Goal: Transaction & Acquisition: Obtain resource

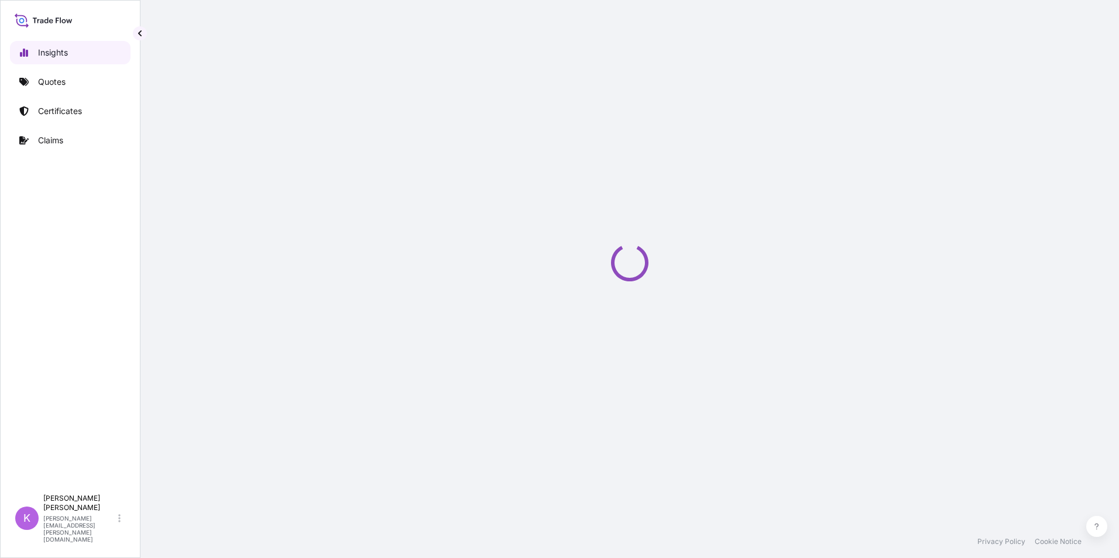
select select "2025"
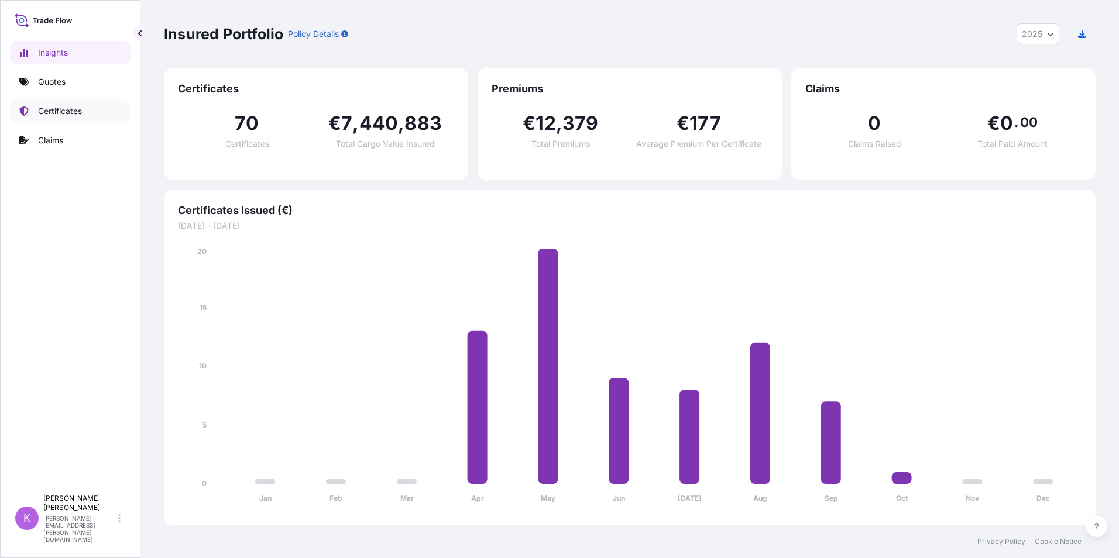
click at [75, 111] on p "Certificates" at bounding box center [60, 111] width 44 height 12
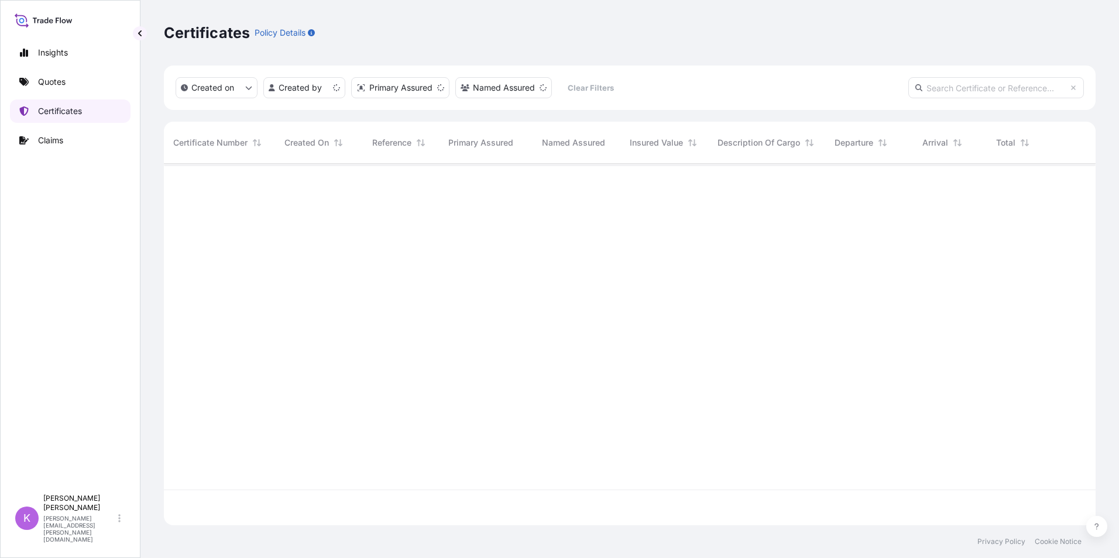
scroll to position [359, 923]
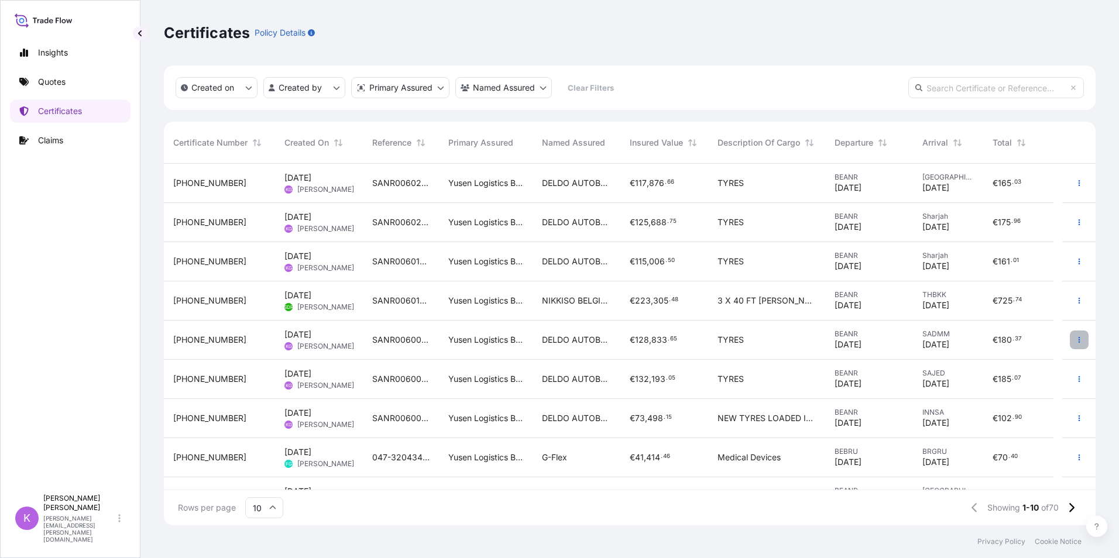
click at [1076, 338] on icon "button" at bounding box center [1079, 340] width 7 height 7
click at [1015, 344] on p "Duplicate quote" at bounding box center [1004, 343] width 61 height 12
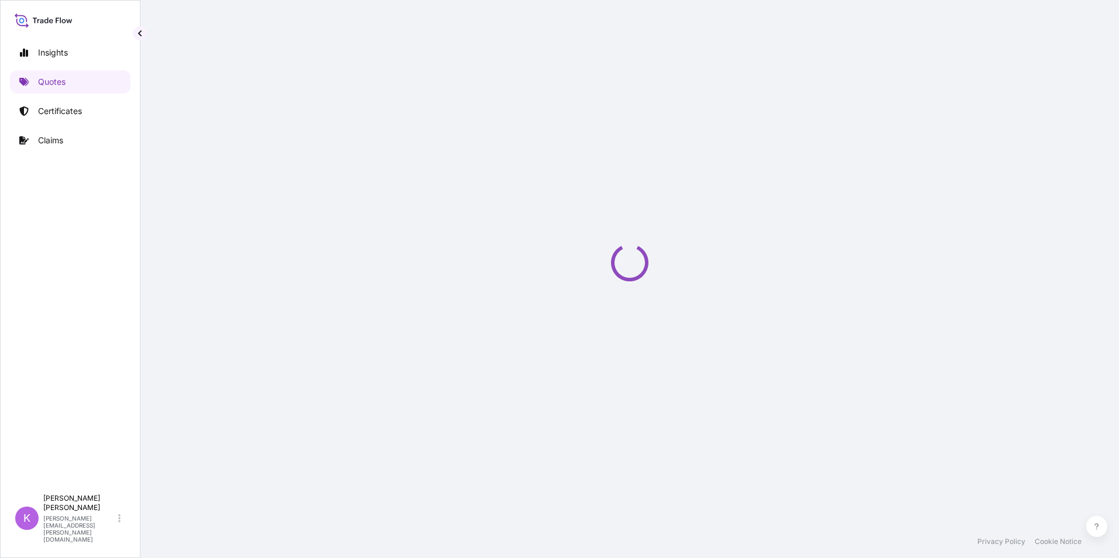
select select "Sea"
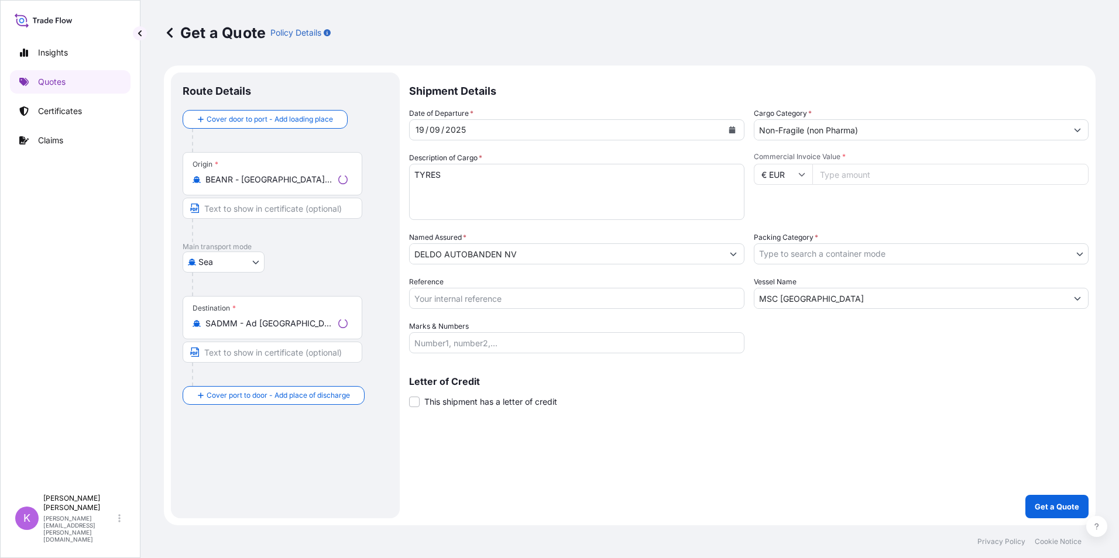
select select "31721"
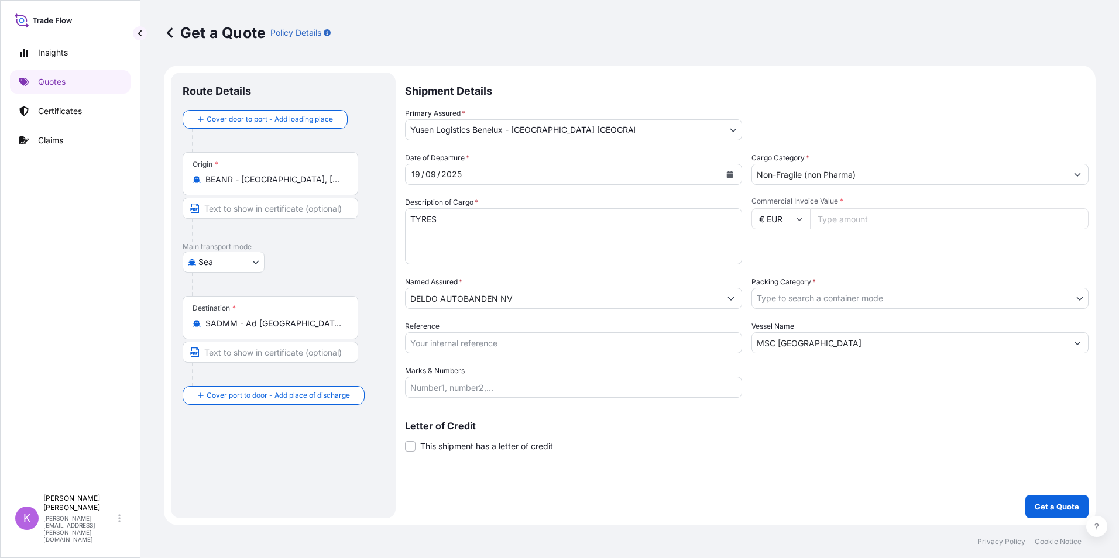
click at [730, 173] on icon "Calendar" at bounding box center [729, 174] width 7 height 7
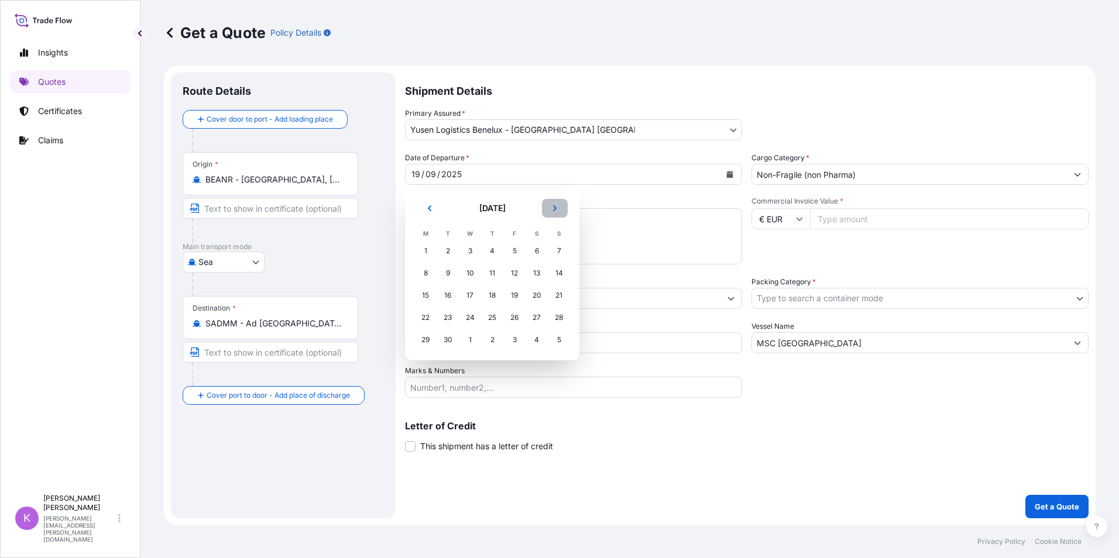
click at [552, 205] on icon "Next" at bounding box center [554, 208] width 7 height 7
click at [560, 253] on div "5" at bounding box center [558, 251] width 21 height 21
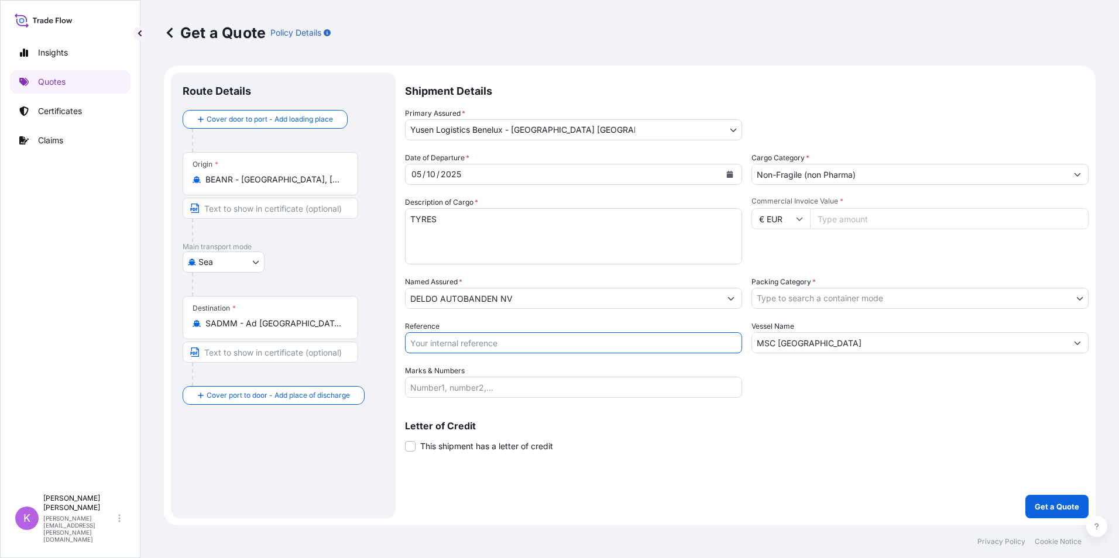
click at [466, 346] on input "Reference" at bounding box center [573, 342] width 337 height 21
type input "SANR0060320"
drag, startPoint x: 836, startPoint y: 348, endPoint x: 802, endPoint y: 349, distance: 34.5
click at [834, 348] on input "MSC [GEOGRAPHIC_DATA]" at bounding box center [909, 342] width 315 height 21
drag, startPoint x: 836, startPoint y: 353, endPoint x: 756, endPoint y: 341, distance: 81.1
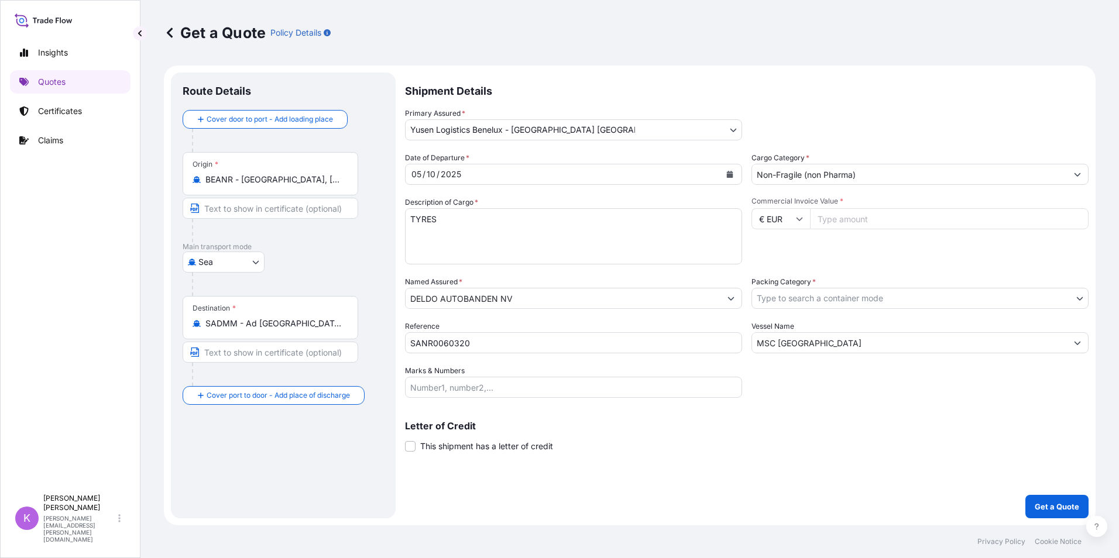
click at [753, 339] on div "Date of Departure * [DATE] Cargo Category * Non-Fragile (non Pharma) Descriptio…" at bounding box center [747, 275] width 684 height 246
drag, startPoint x: 815, startPoint y: 345, endPoint x: 671, endPoint y: 337, distance: 143.7
click at [671, 337] on div "Date of Departure * [DATE] Cargo Category * Non-Fragile (non Pharma) Descriptio…" at bounding box center [747, 275] width 684 height 246
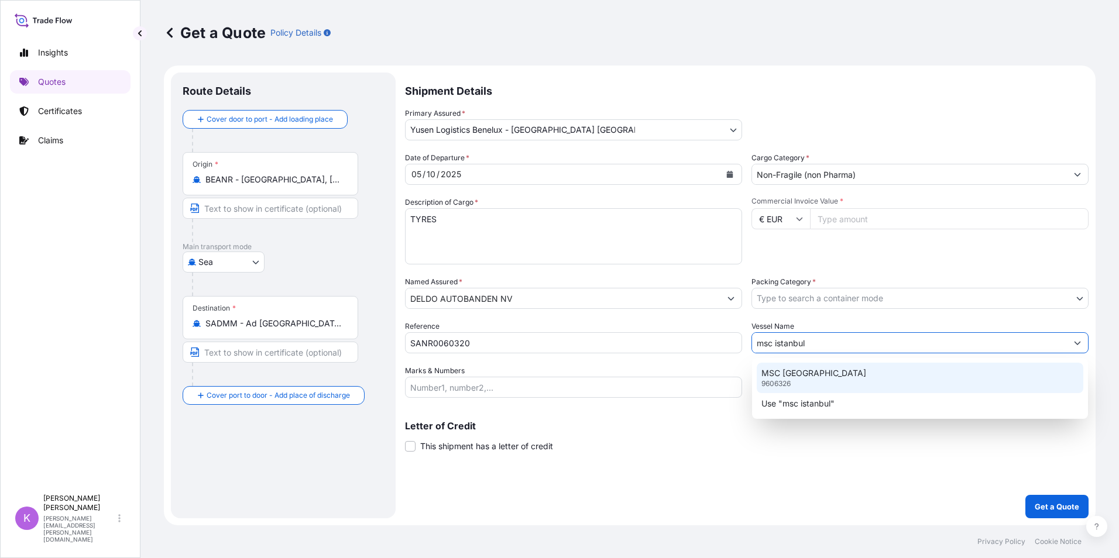
click at [801, 370] on p "MSC [GEOGRAPHIC_DATA]" at bounding box center [813, 374] width 105 height 12
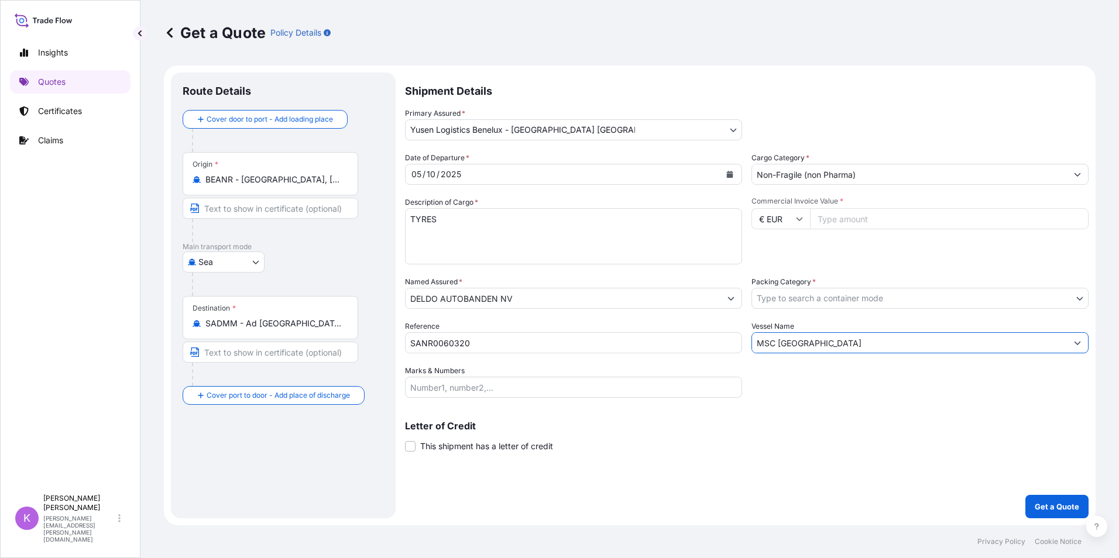
type input "MSC [GEOGRAPHIC_DATA]"
click at [809, 297] on body "2 options available. 0 options available. 1 option available. 2 options availab…" at bounding box center [559, 279] width 1119 height 558
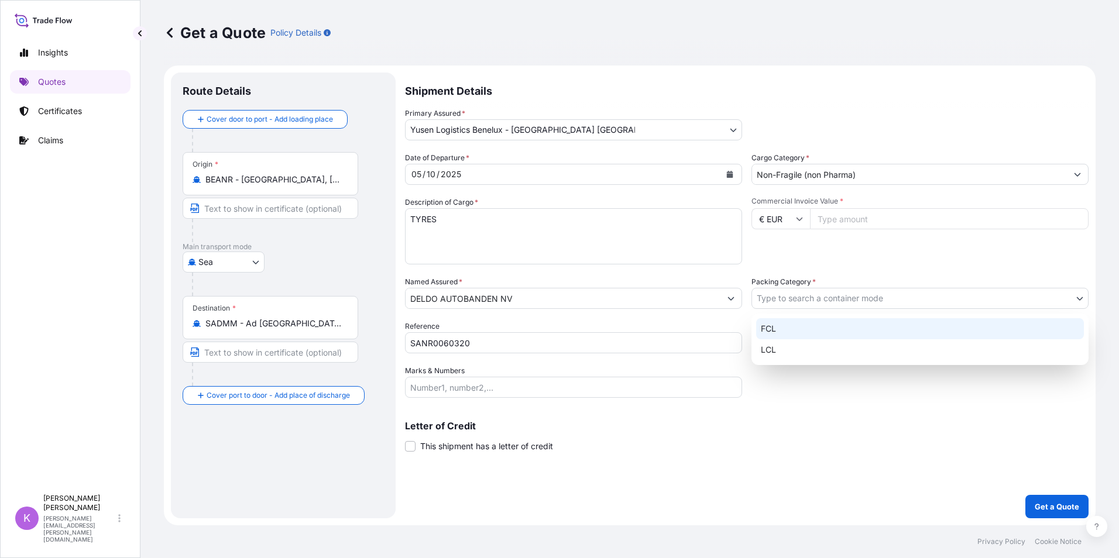
click at [783, 328] on div "FCL" at bounding box center [920, 328] width 328 height 21
select select "21"
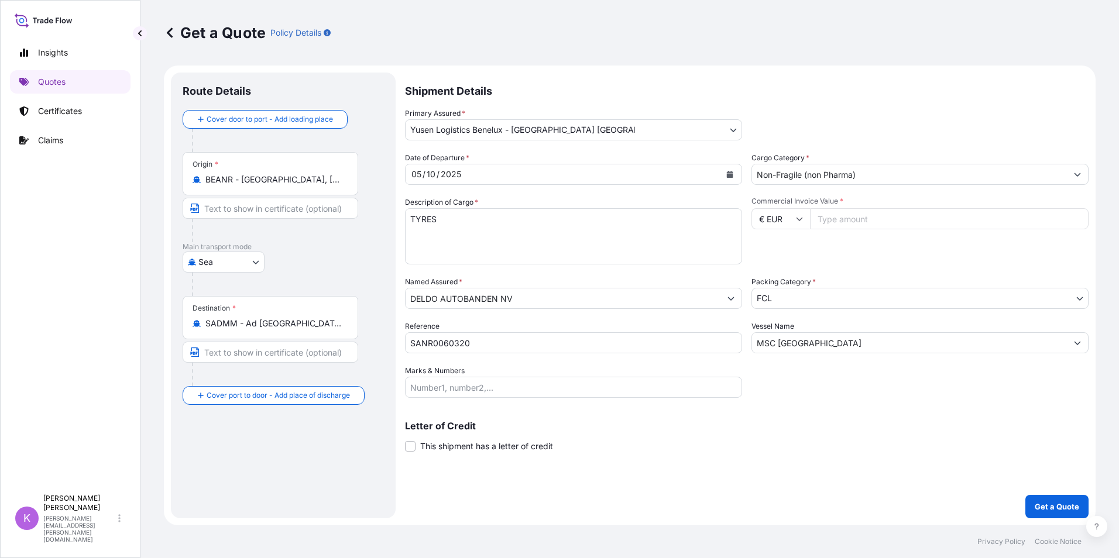
click at [836, 224] on input "Commercial Invoice Value *" at bounding box center [949, 218] width 279 height 21
type input "113282"
type input "113282.5"
click at [1062, 503] on p "Get a Quote" at bounding box center [1057, 507] width 44 height 12
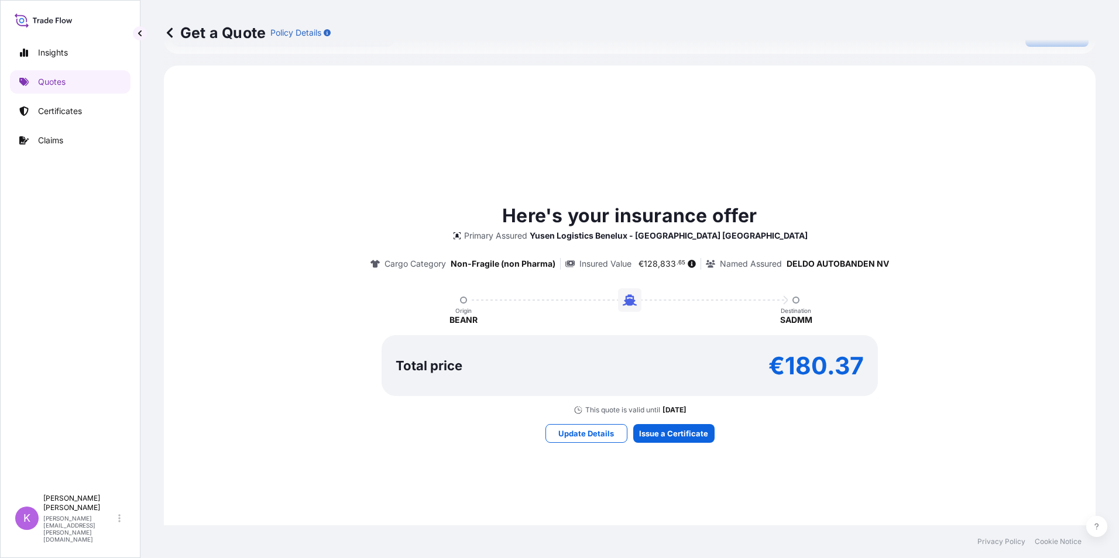
scroll to position [544, 0]
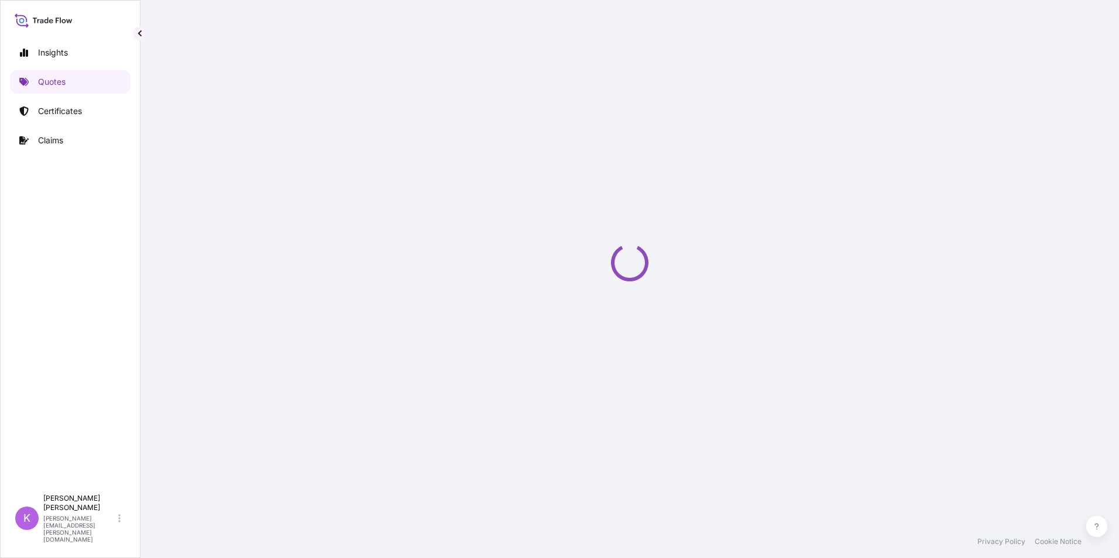
select select "Sea"
select select "31721"
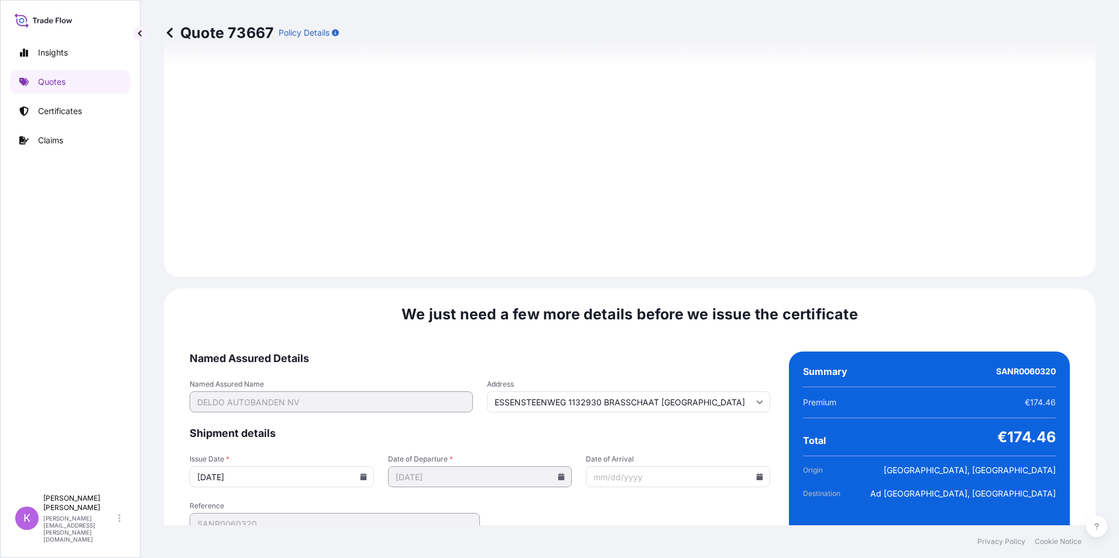
scroll to position [1292, 0]
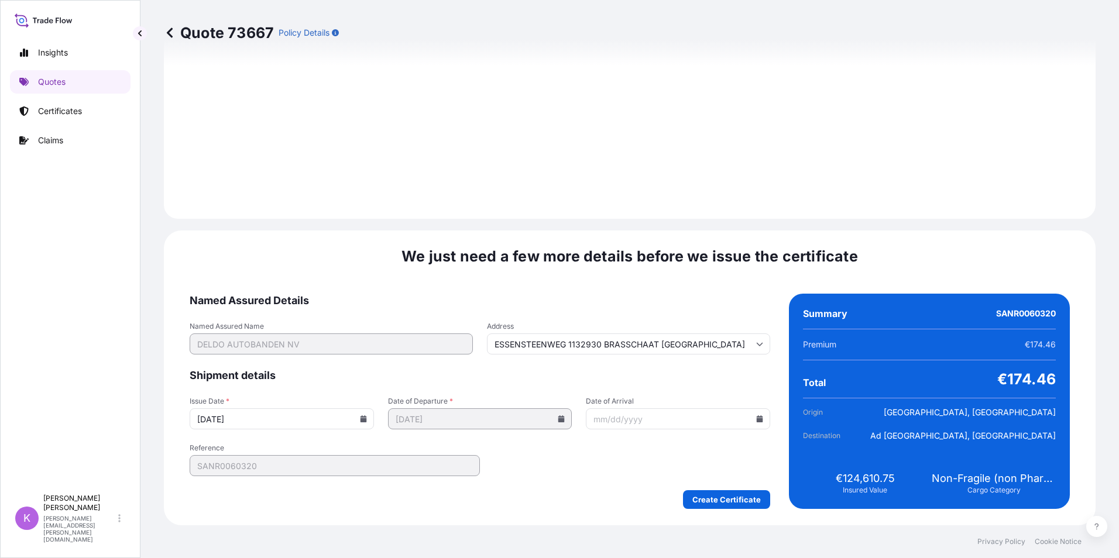
click at [757, 422] on icon at bounding box center [760, 419] width 6 height 7
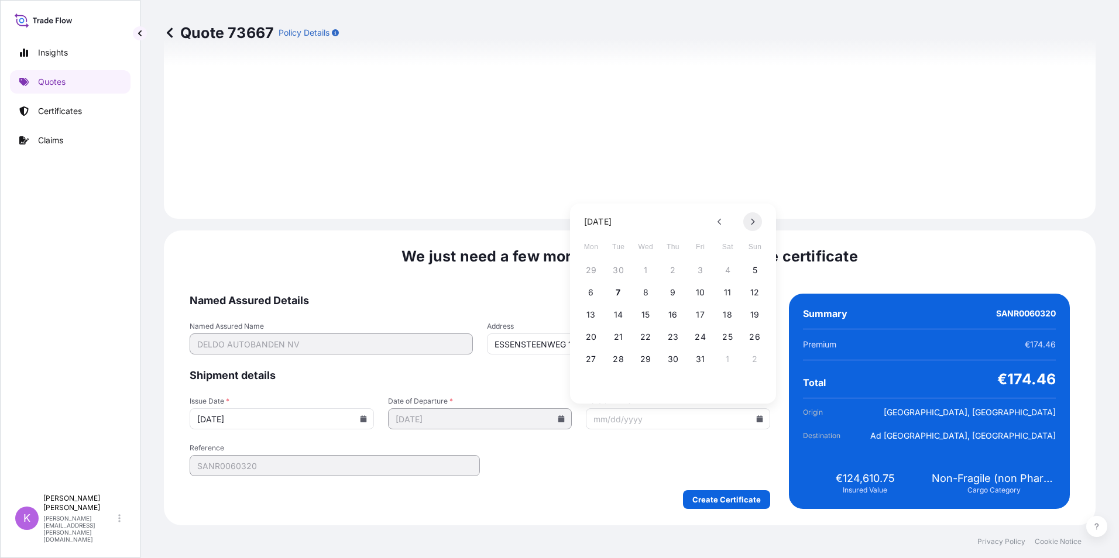
click at [749, 219] on button at bounding box center [752, 221] width 19 height 19
click at [615, 338] on button "18" at bounding box center [618, 337] width 19 height 19
type input "ESSENSTEENWEG 1132930 BRASSCHAAT [GEOGRAPHIC_DATA]"
type input "[DATE]"
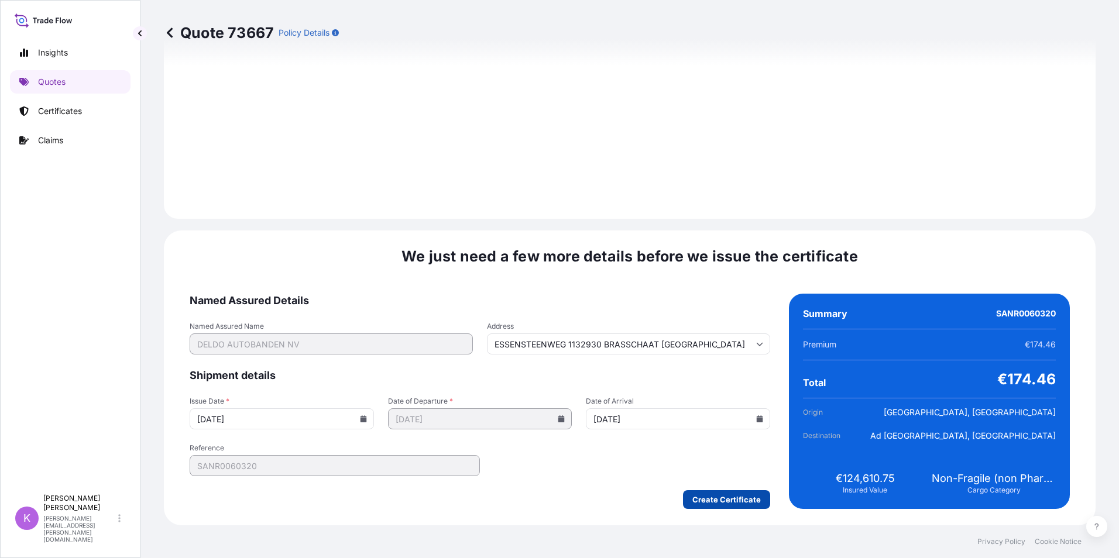
type input "ESSENSTEENWEG 1132930 BRASSCHAAT [GEOGRAPHIC_DATA]"
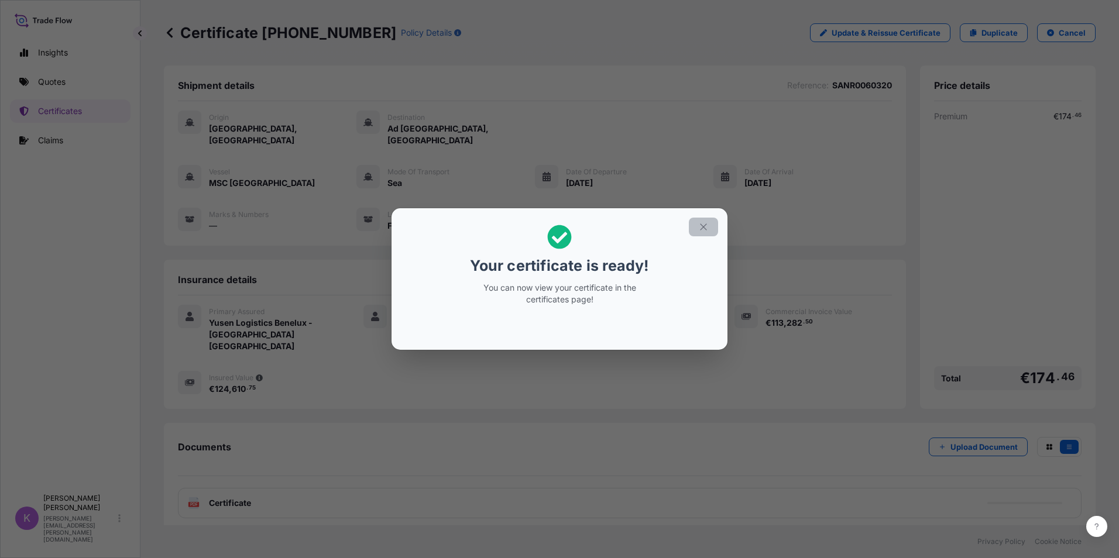
click at [701, 222] on icon "button" at bounding box center [703, 227] width 11 height 11
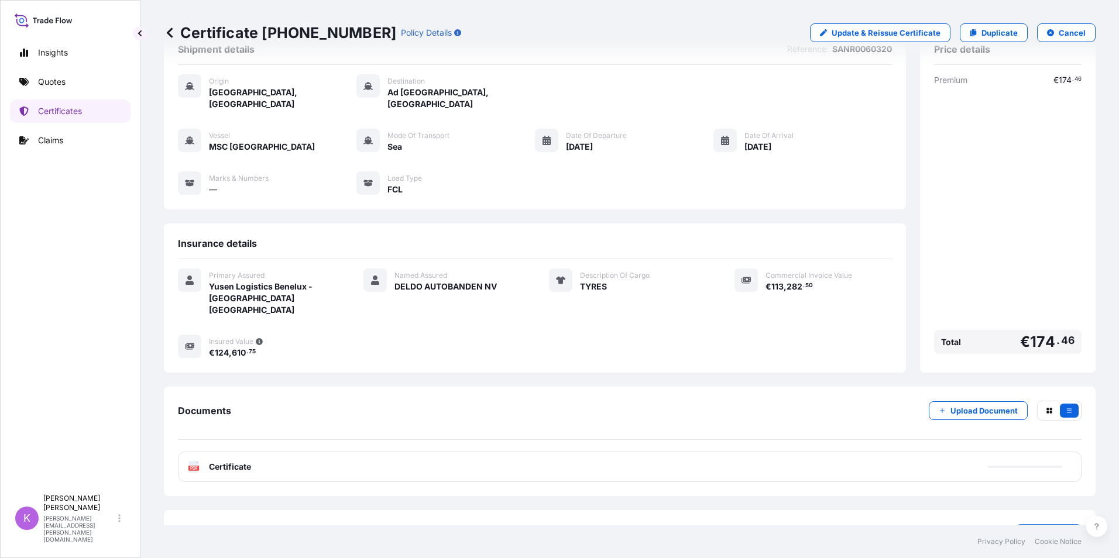
scroll to position [57, 0]
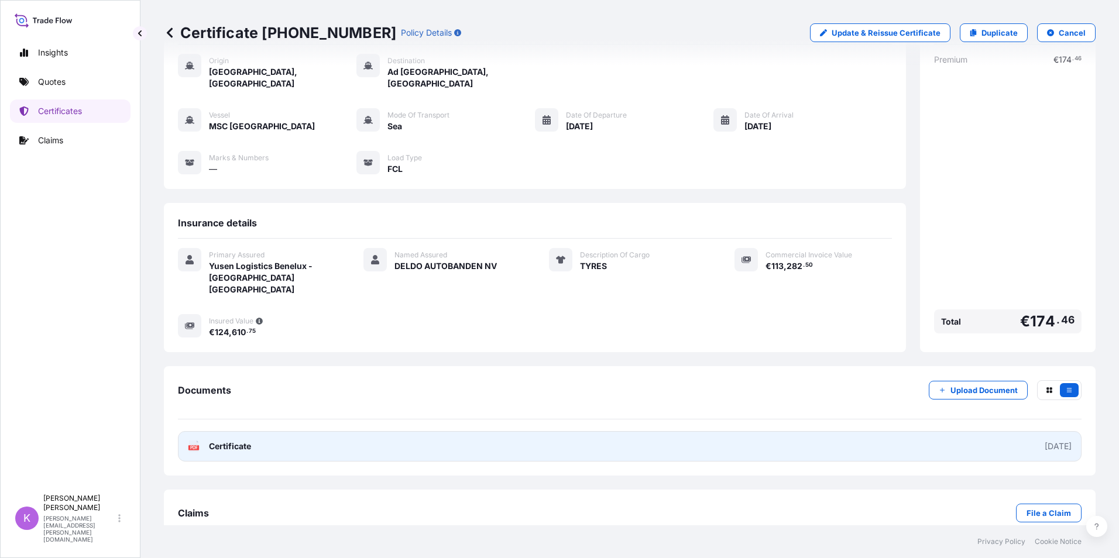
click at [226, 441] on span "Certificate" at bounding box center [230, 447] width 42 height 12
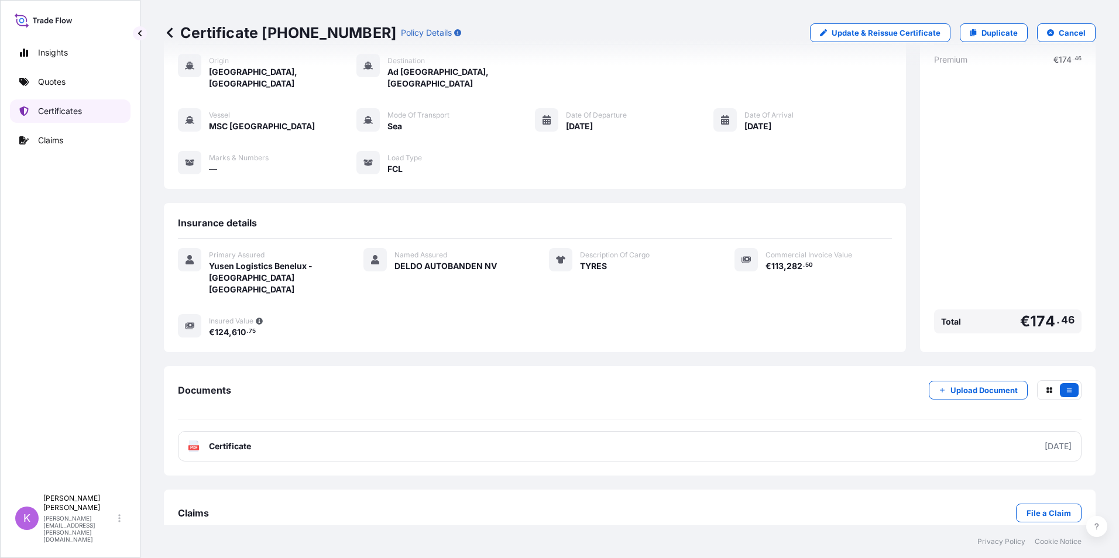
click at [86, 119] on link "Certificates" at bounding box center [70, 110] width 121 height 23
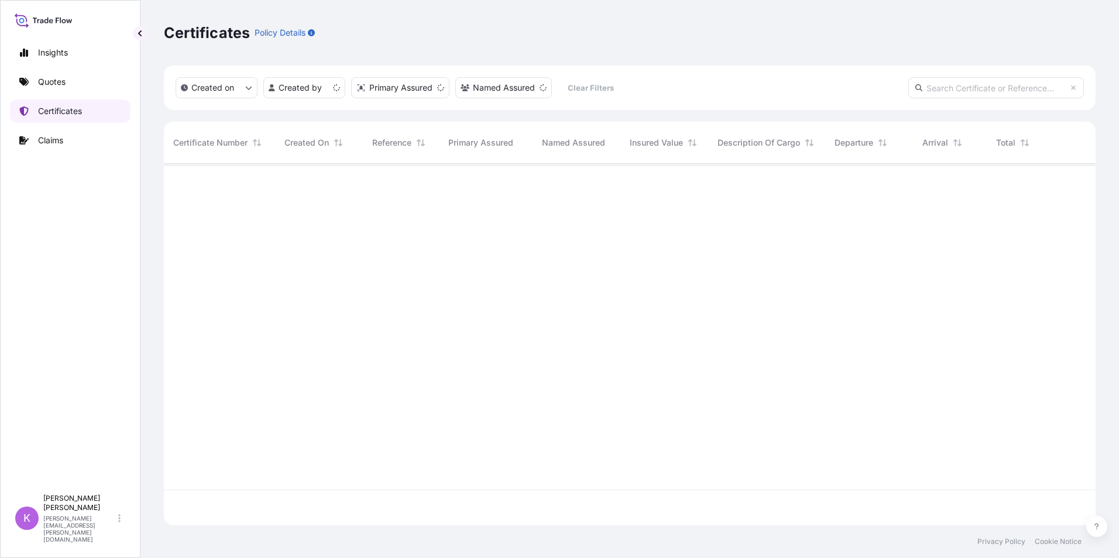
scroll to position [359, 923]
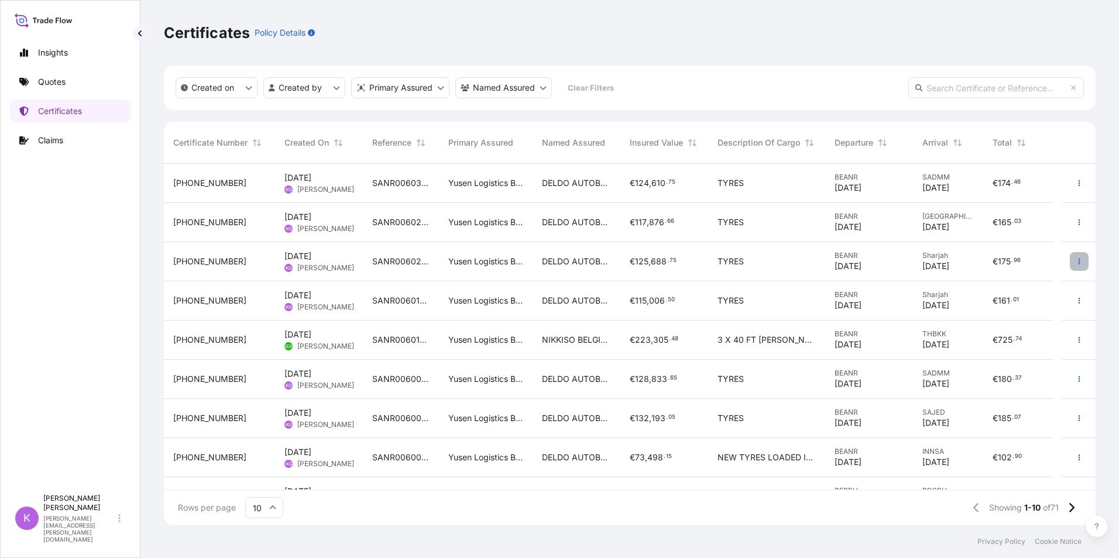
click at [1071, 266] on button "button" at bounding box center [1079, 261] width 19 height 19
click at [1034, 260] on p "Duplicate quote" at bounding box center [1004, 264] width 61 height 12
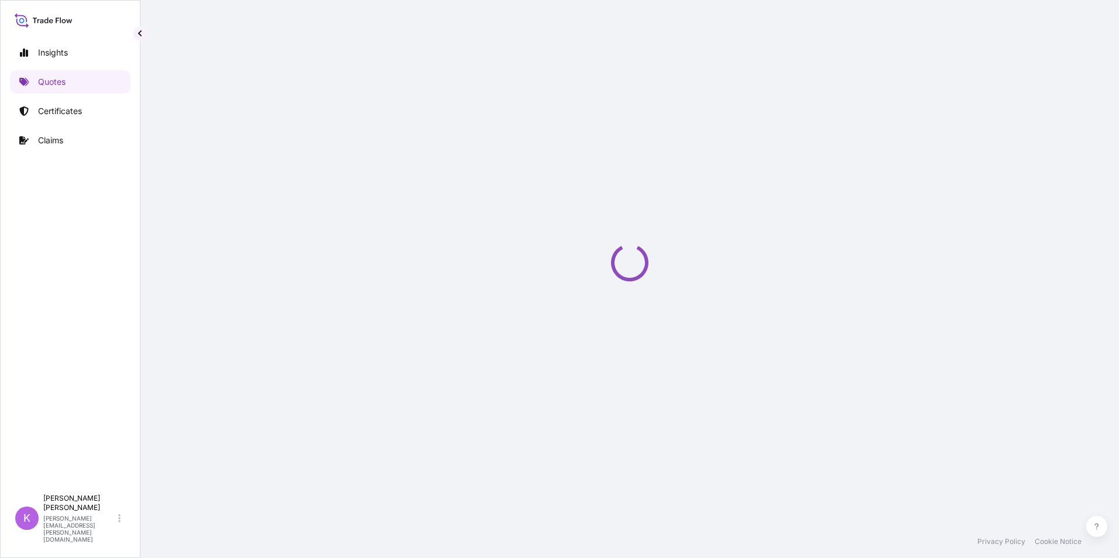
select select "Sea"
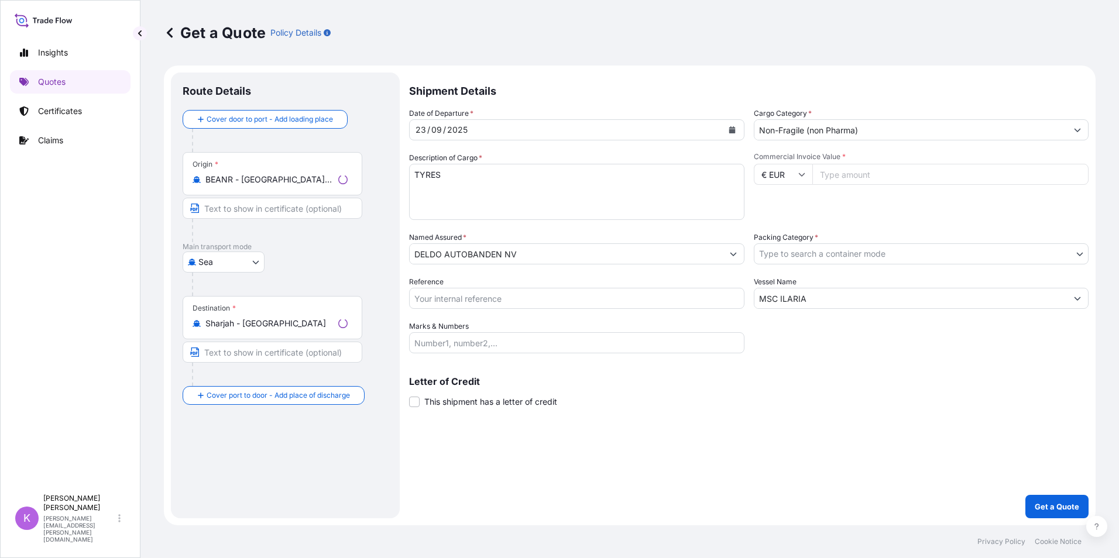
select select "31721"
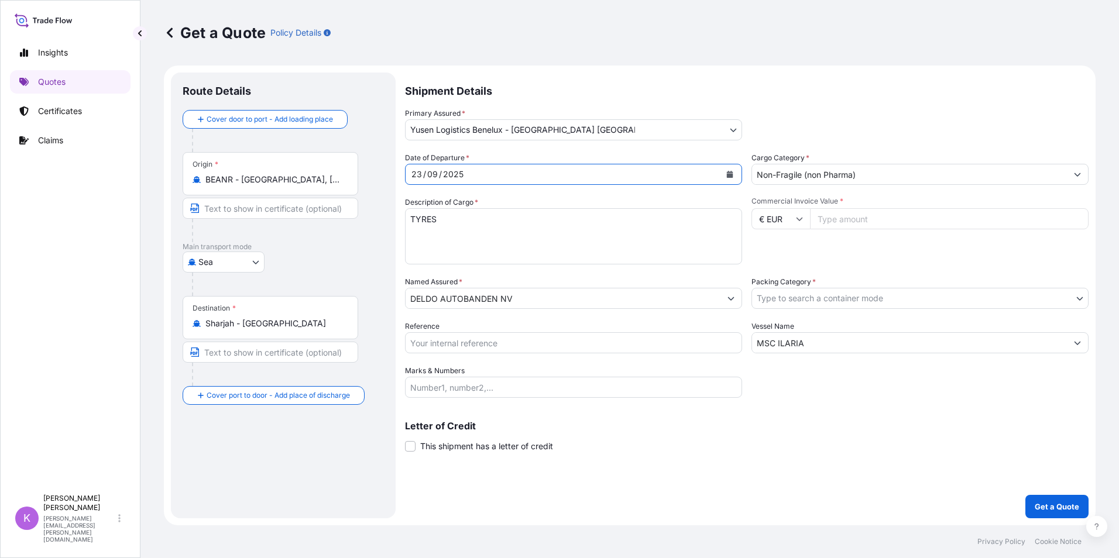
click at [419, 171] on div "23" at bounding box center [416, 174] width 13 height 14
drag, startPoint x: 422, startPoint y: 173, endPoint x: 396, endPoint y: 170, distance: 25.9
click at [396, 170] on form "Route Details Cover door to port - Add loading place Place of loading Road / [G…" at bounding box center [630, 296] width 932 height 460
click at [732, 175] on icon "Calendar" at bounding box center [730, 174] width 6 height 7
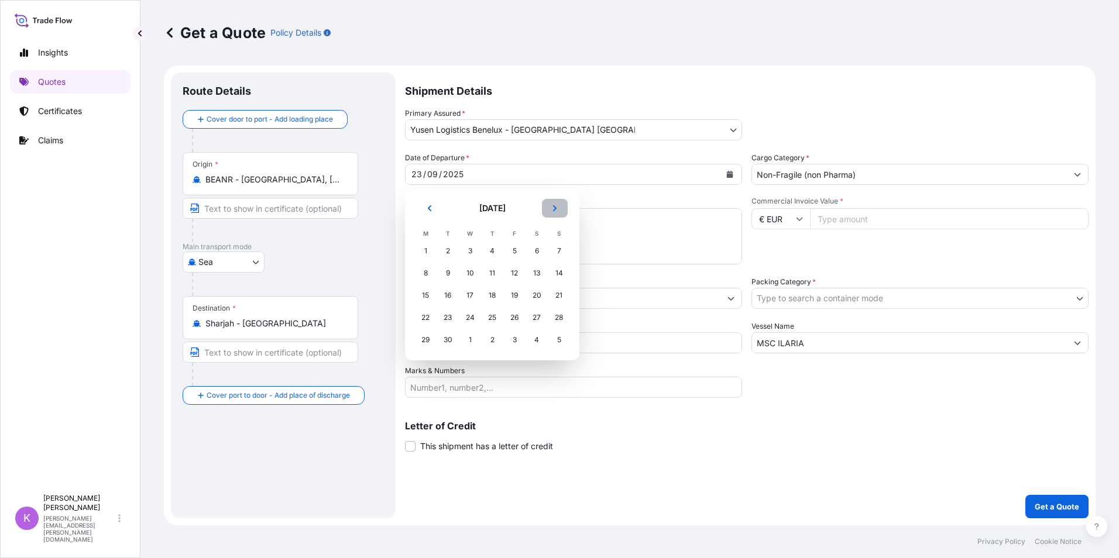
click at [554, 214] on button "Next" at bounding box center [555, 208] width 26 height 19
click at [554, 250] on div "5" at bounding box center [558, 251] width 21 height 21
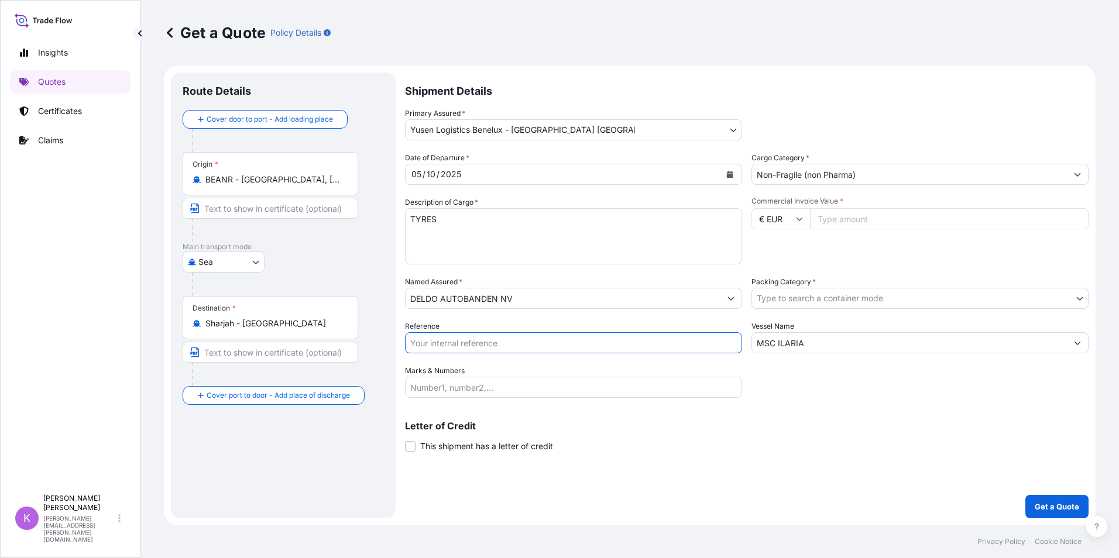
click at [461, 344] on input "Reference" at bounding box center [573, 342] width 337 height 21
type input "SANR0060312"
click at [812, 345] on input "MSC ILARIA" at bounding box center [909, 342] width 315 height 21
drag, startPoint x: 812, startPoint y: 345, endPoint x: 778, endPoint y: 339, distance: 34.4
click at [778, 339] on input "MSC ILARIA" at bounding box center [909, 342] width 315 height 21
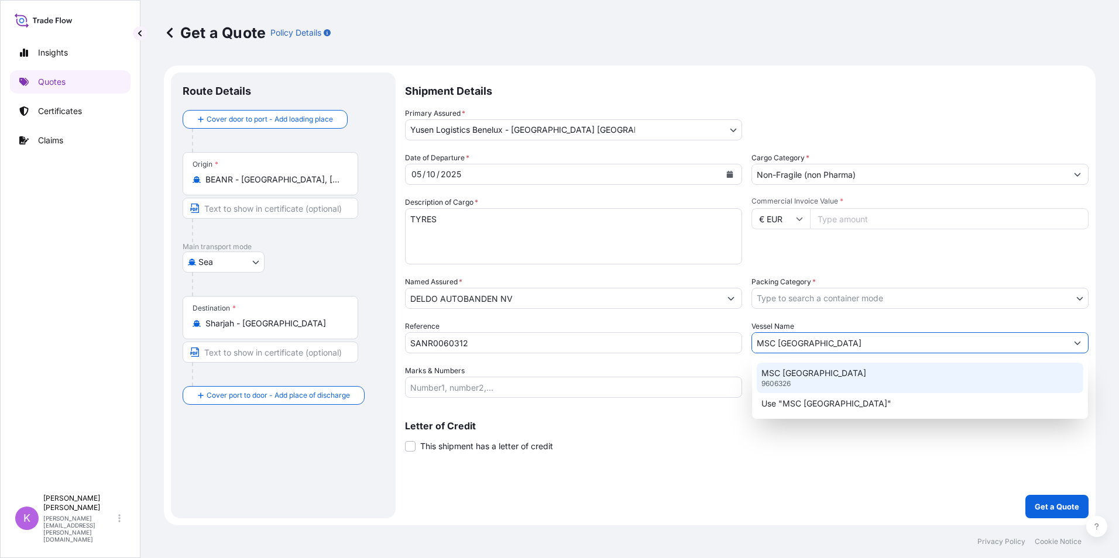
click at [828, 375] on div "MSC ISTANBUL 9606326" at bounding box center [920, 378] width 327 height 30
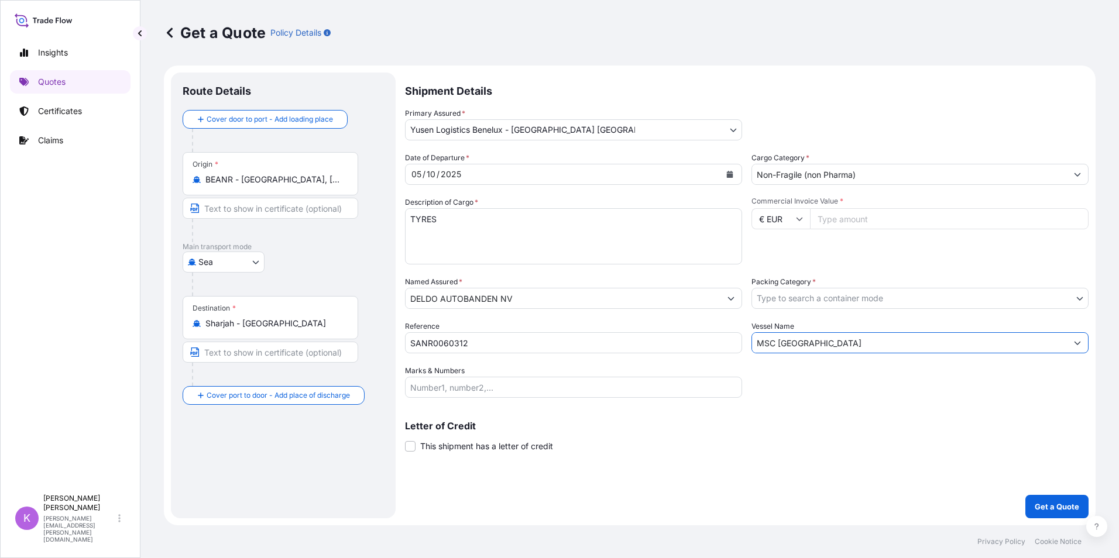
type input "MSC [GEOGRAPHIC_DATA]"
click at [781, 300] on body "2 options available. 0 options available. 1 option available. 2 options availab…" at bounding box center [559, 279] width 1119 height 558
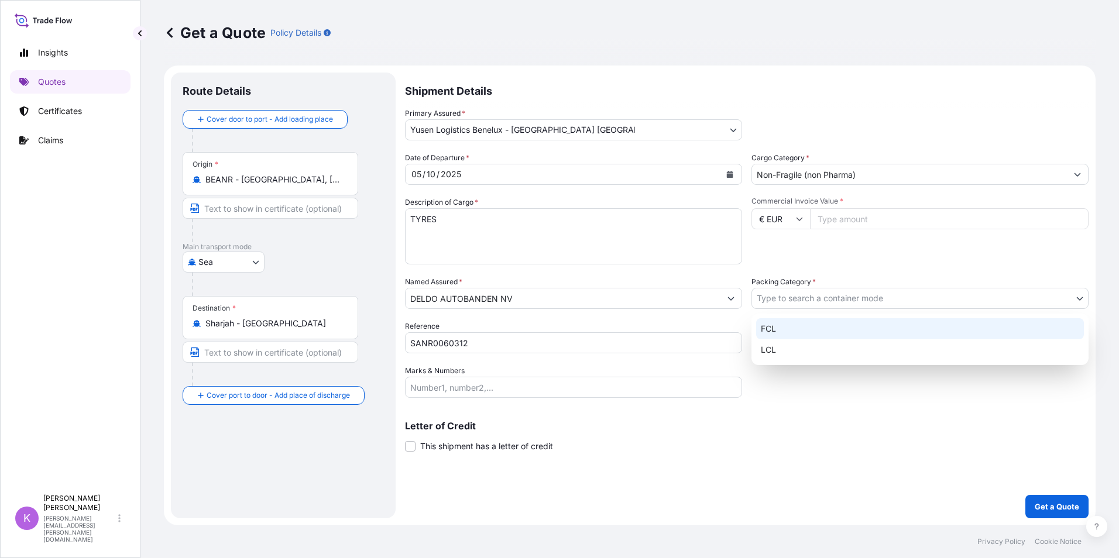
click at [785, 327] on div "FCL" at bounding box center [920, 328] width 328 height 21
select select "21"
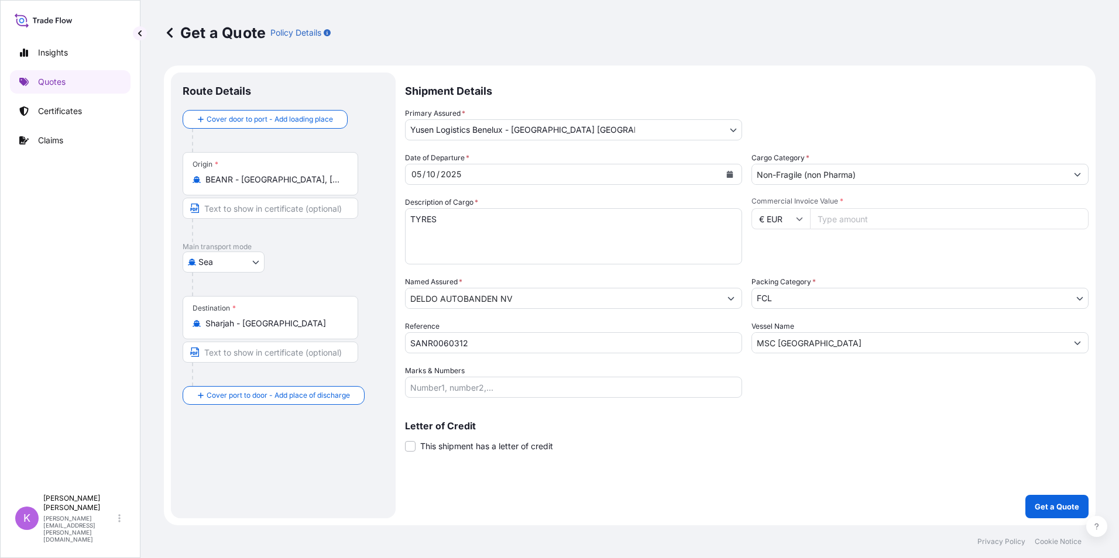
click at [823, 221] on input "Commercial Invoice Value *" at bounding box center [949, 218] width 279 height 21
click at [854, 220] on input "Commercial Invoice Value *" at bounding box center [949, 218] width 279 height 21
type input "112541"
type input "112541.68"
click at [899, 466] on div "Shipment Details Primary Assured * Yusen Logistics [GEOGRAPHIC_DATA] - [GEOGRAP…" at bounding box center [747, 296] width 684 height 446
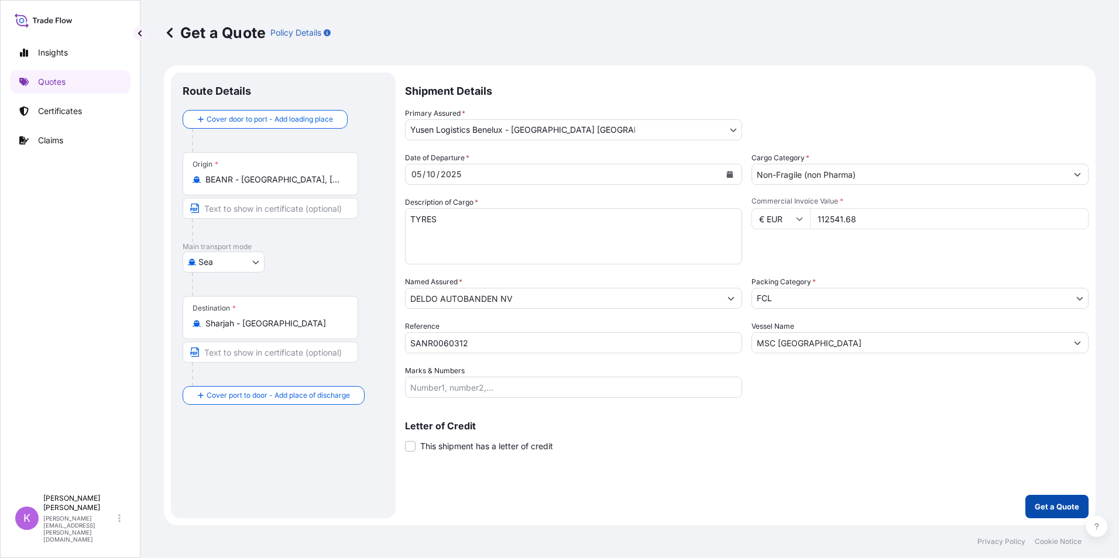
click at [1058, 506] on p "Get a Quote" at bounding box center [1057, 507] width 44 height 12
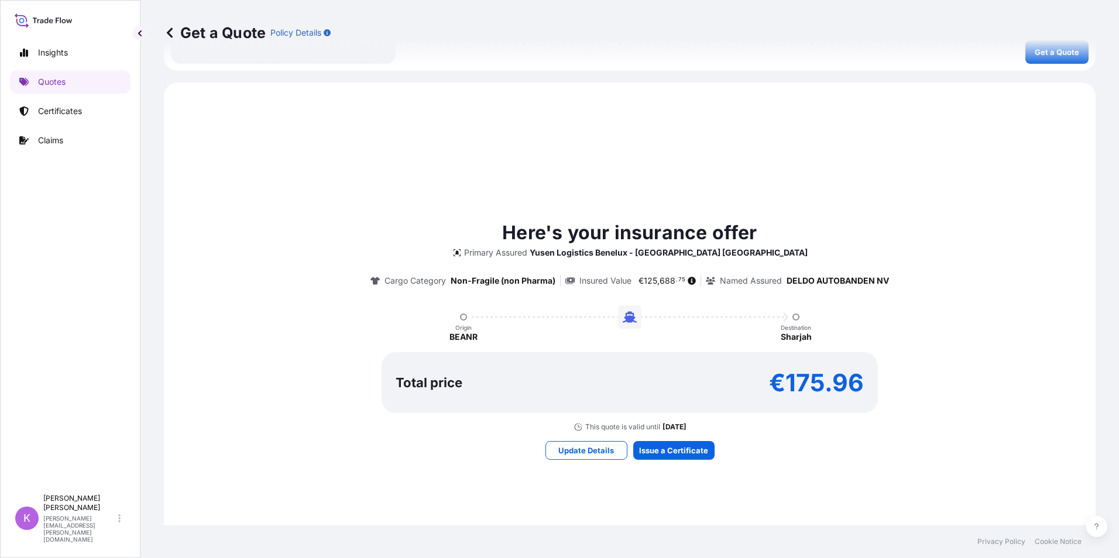
scroll to position [544, 0]
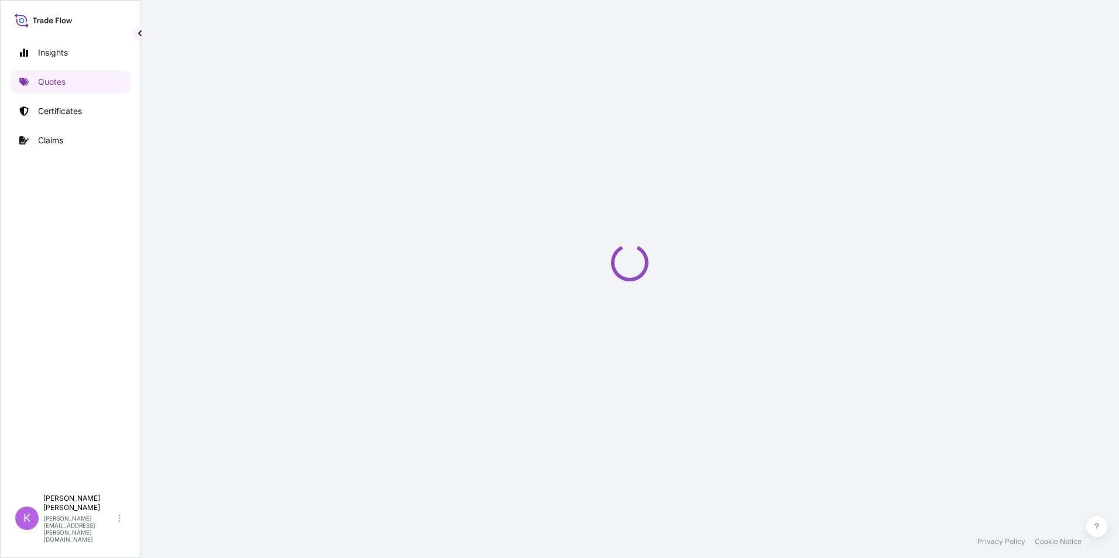
select select "Sea"
select select "31721"
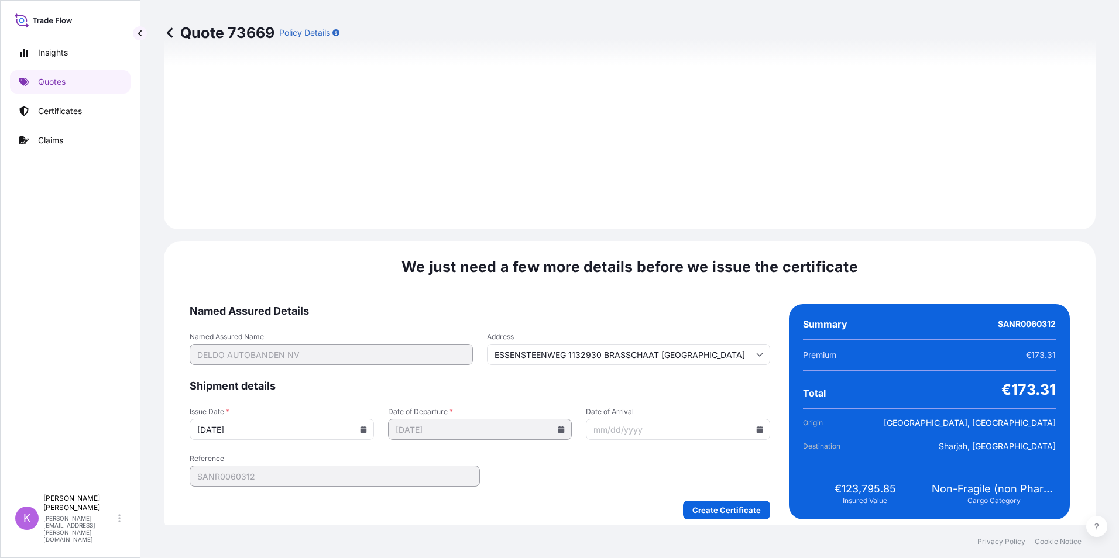
scroll to position [1292, 0]
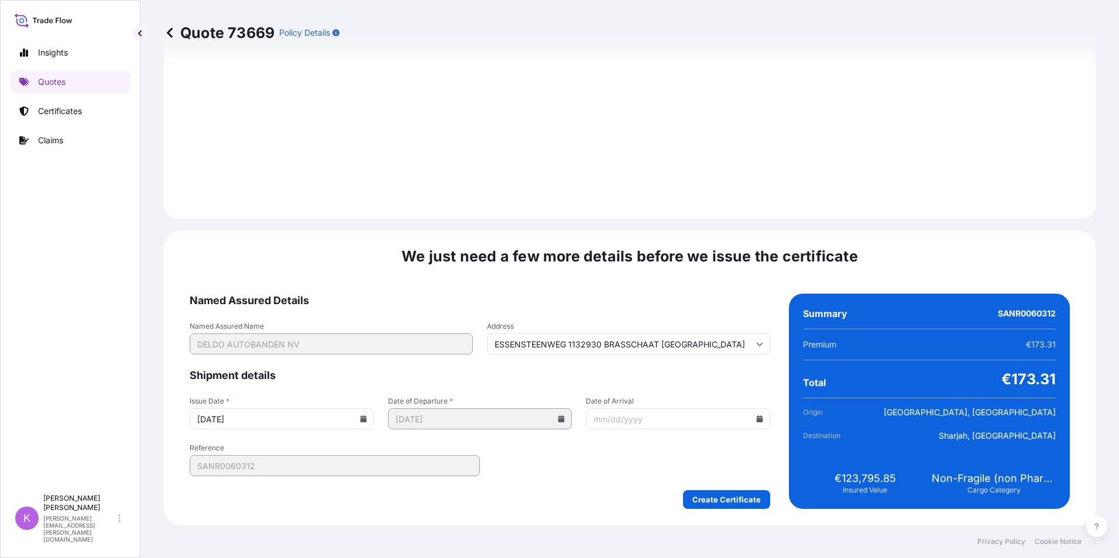
click at [658, 430] on form "Named Assured Details Named Assured Name DELDO AUTOBANDEN NV Address [STREET_AD…" at bounding box center [480, 401] width 581 height 215
click at [747, 422] on input "Date of Arrival" at bounding box center [678, 419] width 184 height 21
click at [751, 424] on input "Date of Arrival" at bounding box center [678, 419] width 184 height 21
click at [757, 417] on icon at bounding box center [760, 419] width 6 height 7
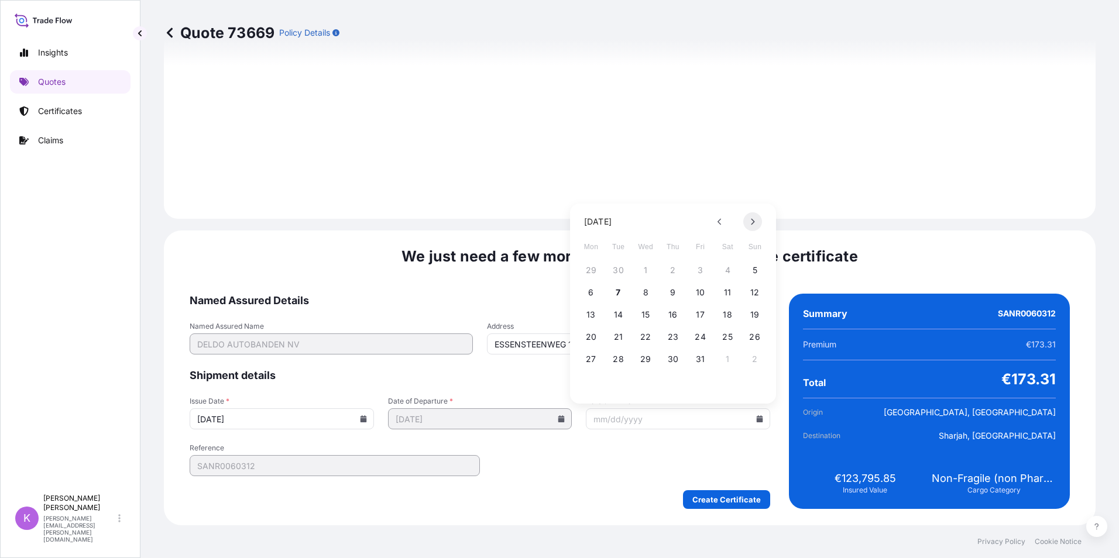
click at [754, 224] on icon at bounding box center [752, 221] width 5 height 7
click at [729, 316] on button "15" at bounding box center [727, 315] width 19 height 19
type input "ESSENSTEENWEG 1132930 BRASSCHAAT [GEOGRAPHIC_DATA]"
type input "[DATE]"
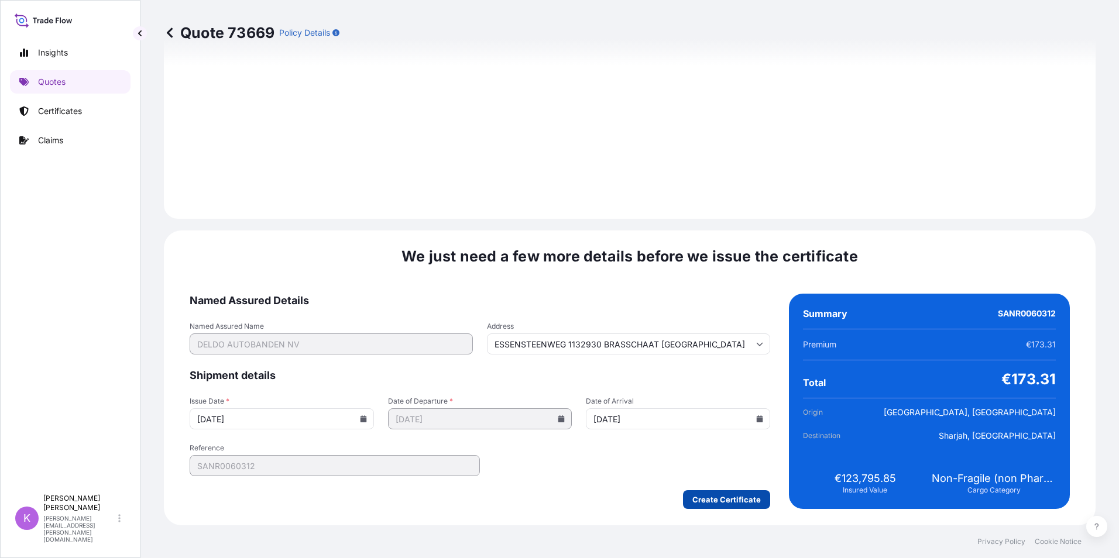
type input "ESSENSTEENWEG 1132930 BRASSCHAAT [GEOGRAPHIC_DATA]"
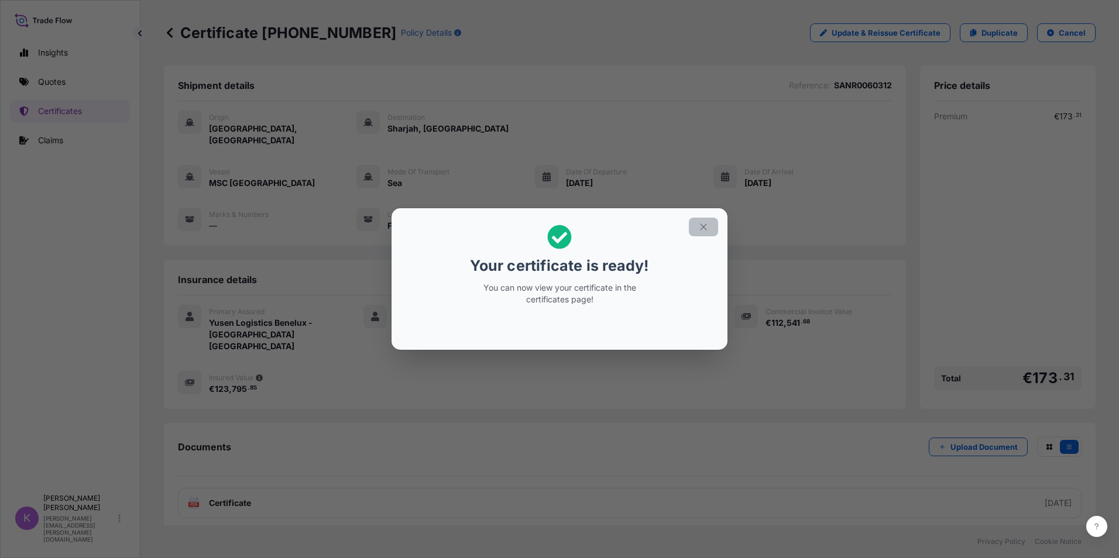
click at [701, 233] on button "button" at bounding box center [703, 227] width 29 height 19
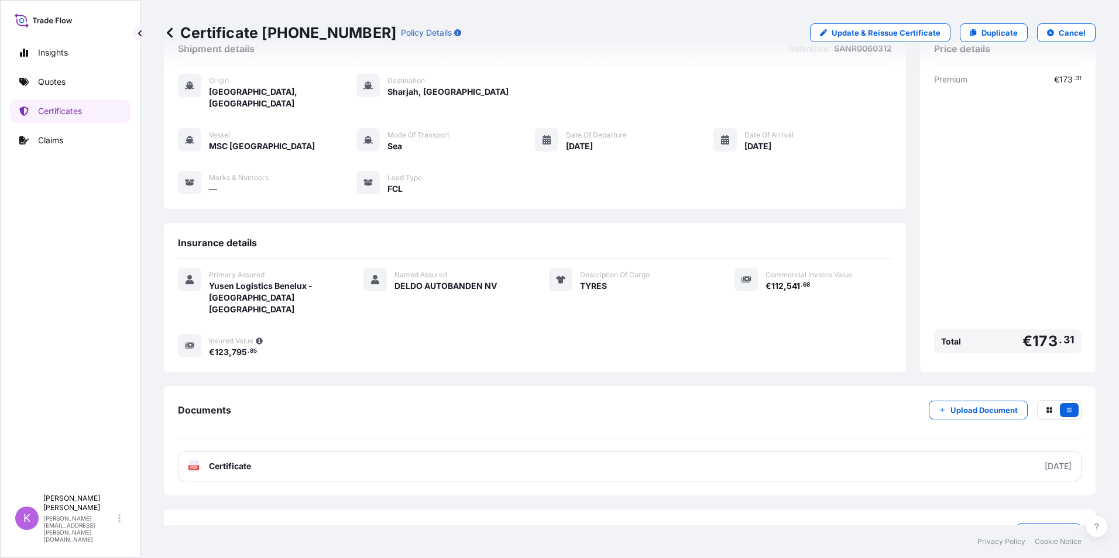
scroll to position [57, 0]
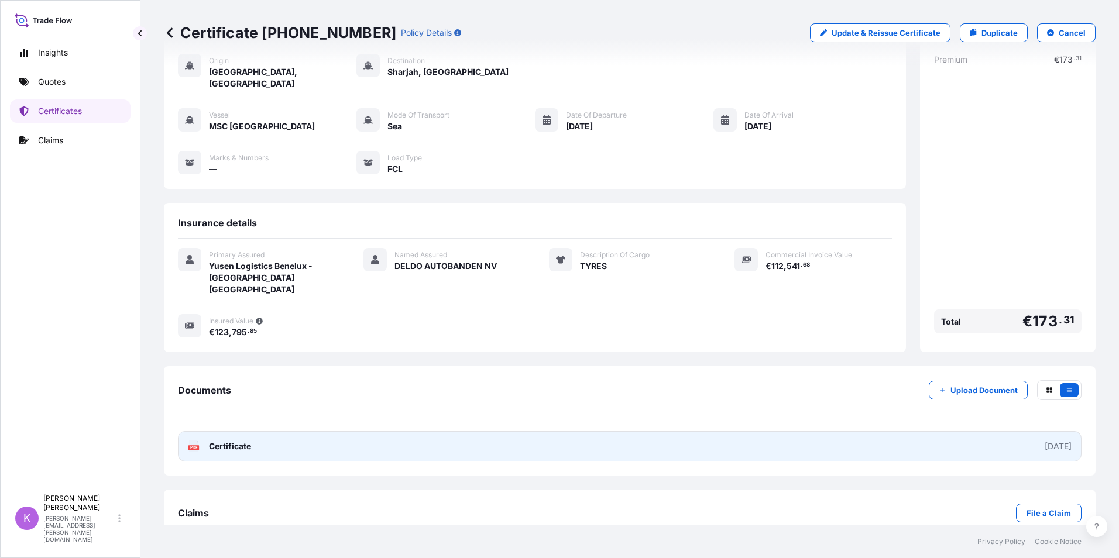
click at [250, 441] on span "Certificate" at bounding box center [230, 447] width 42 height 12
